Goal: Task Accomplishment & Management: Complete application form

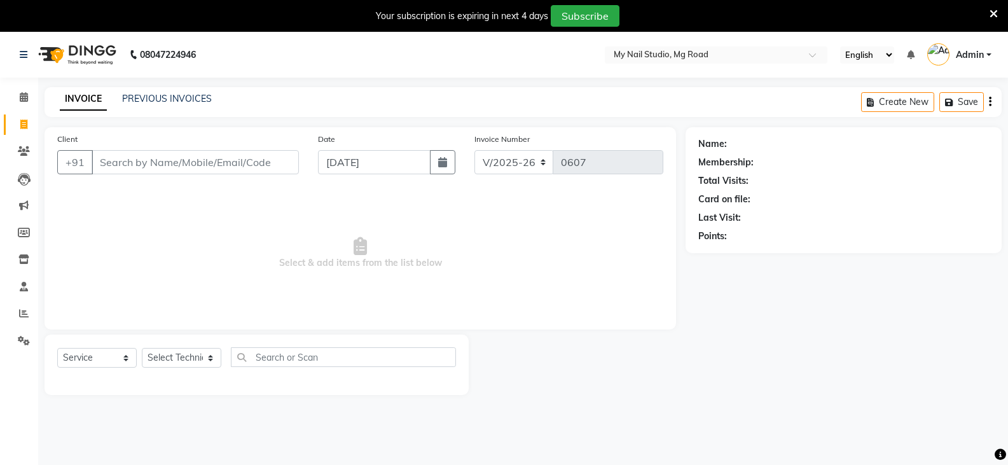
select select "6915"
select select "service"
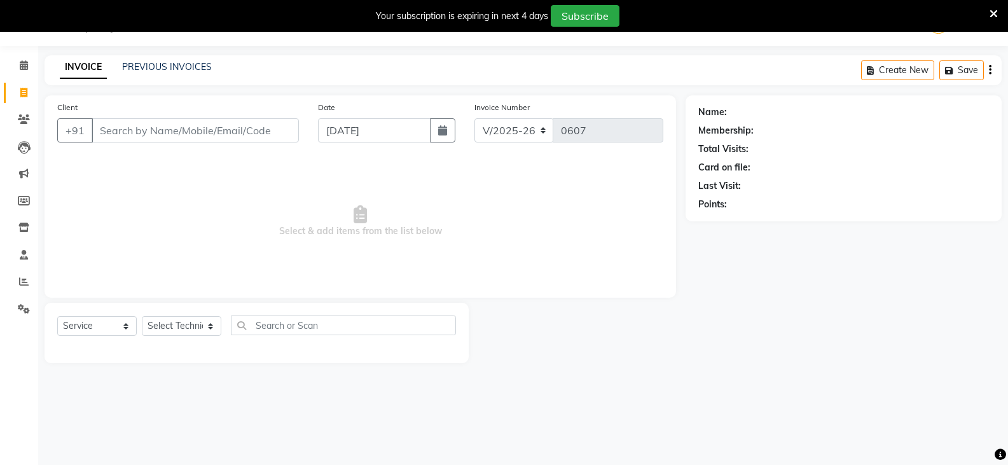
drag, startPoint x: 222, startPoint y: 128, endPoint x: 220, endPoint y: 146, distance: 17.9
click at [220, 131] on input "Client" at bounding box center [195, 130] width 207 height 24
type input "9619150122"
click at [274, 124] on span "Add Client" at bounding box center [266, 130] width 50 height 13
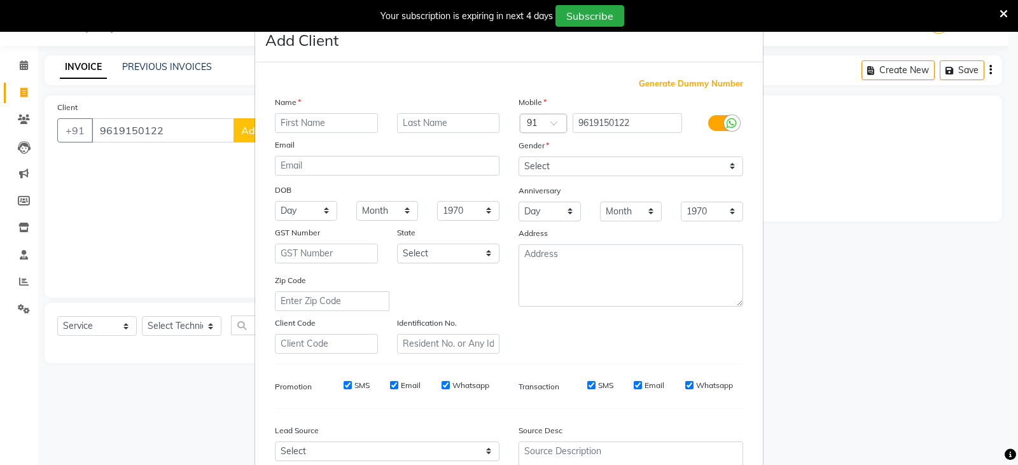
click at [352, 130] on input "text" at bounding box center [326, 123] width 103 height 20
type input "Jutishna"
click at [534, 169] on select "Select Male Female Other Prefer Not To Say" at bounding box center [631, 167] width 225 height 20
select select "female"
click at [519, 157] on select "Select Male Female Other Prefer Not To Say" at bounding box center [631, 167] width 225 height 20
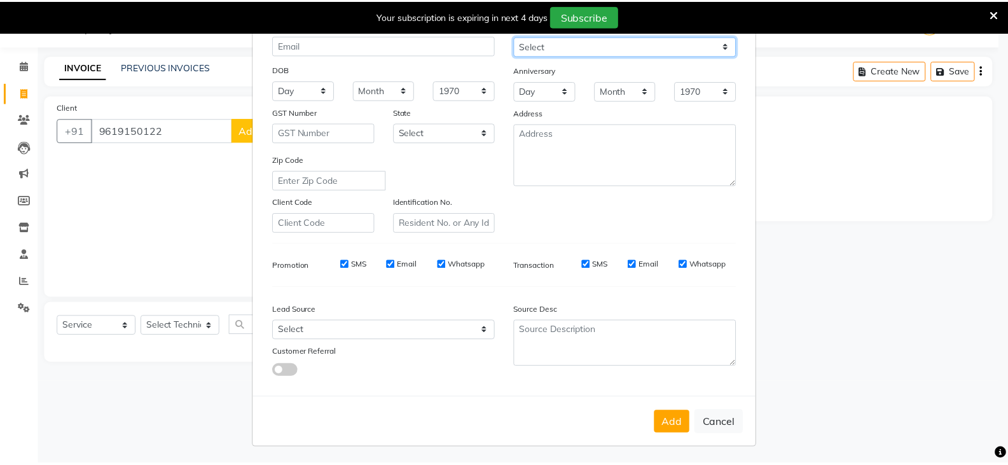
scroll to position [122, 0]
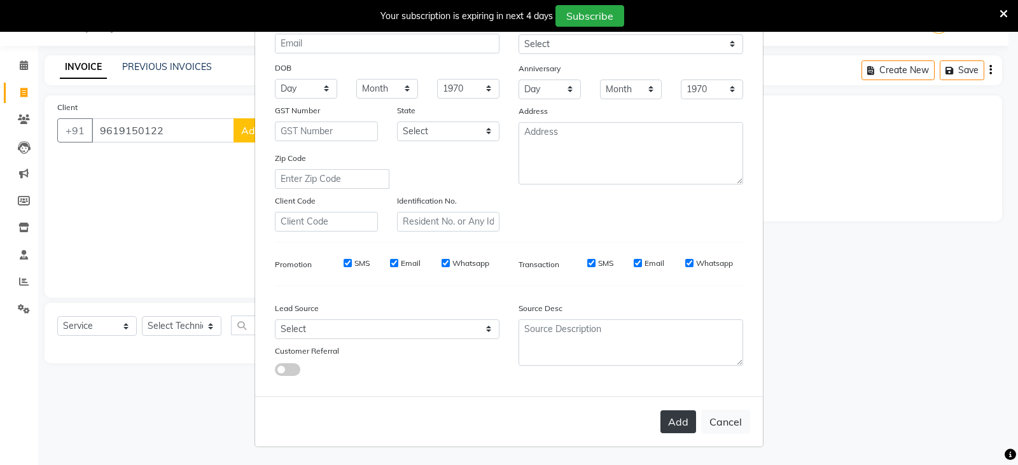
click at [681, 426] on button "Add" at bounding box center [678, 421] width 36 height 23
select select
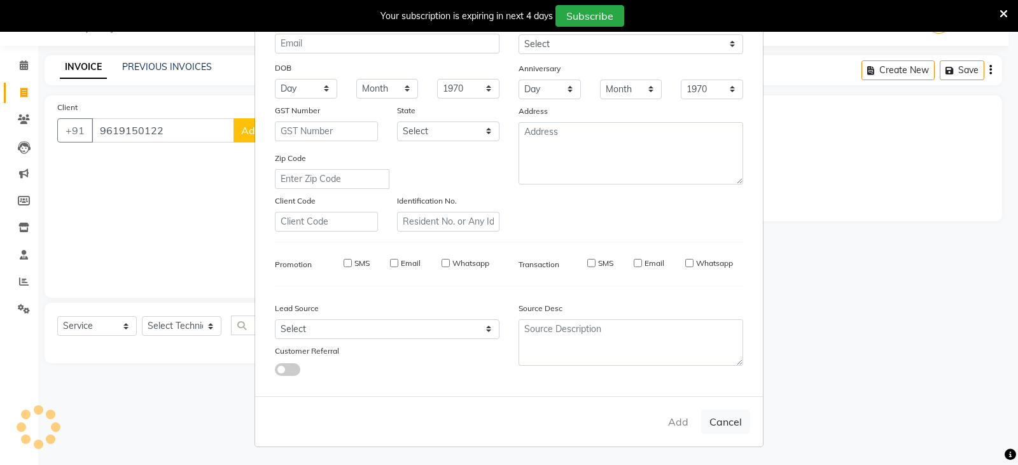
select select
checkbox input "false"
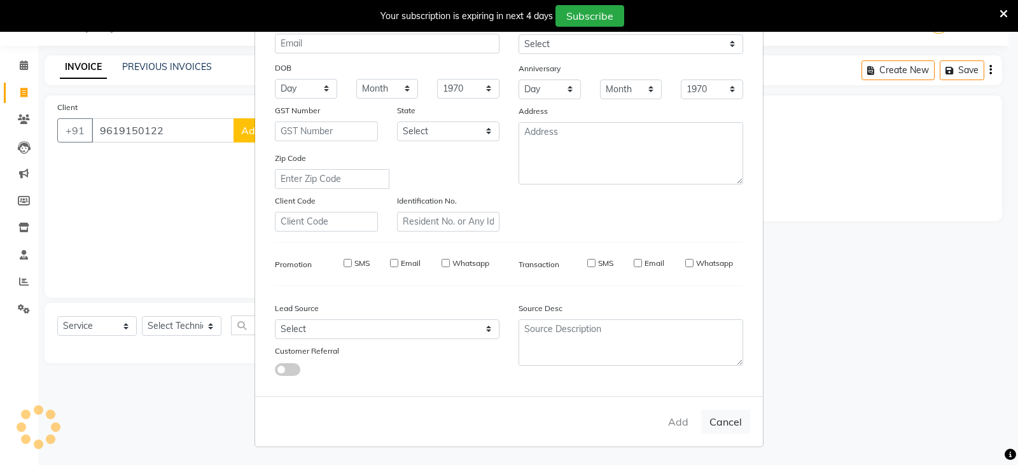
checkbox input "false"
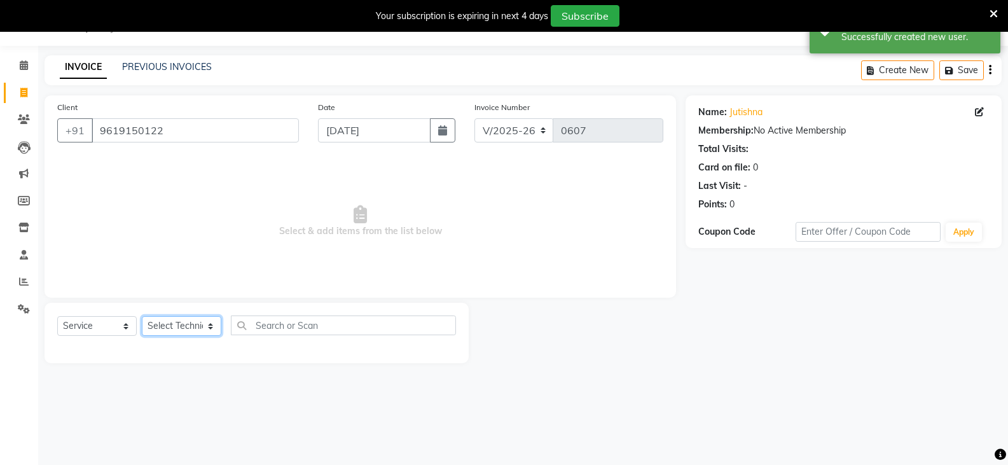
click at [181, 319] on select "Select Technician ATEE AYIR CHUN DISHA JAY MANAGER NINGREI RAJ RANJIT" at bounding box center [182, 326] width 80 height 20
select select "55267"
click at [142, 316] on select "Select Technician ATEE AYIR CHUN DISHA JAY MANAGER NINGREI RAJ RANJIT" at bounding box center [182, 326] width 80 height 20
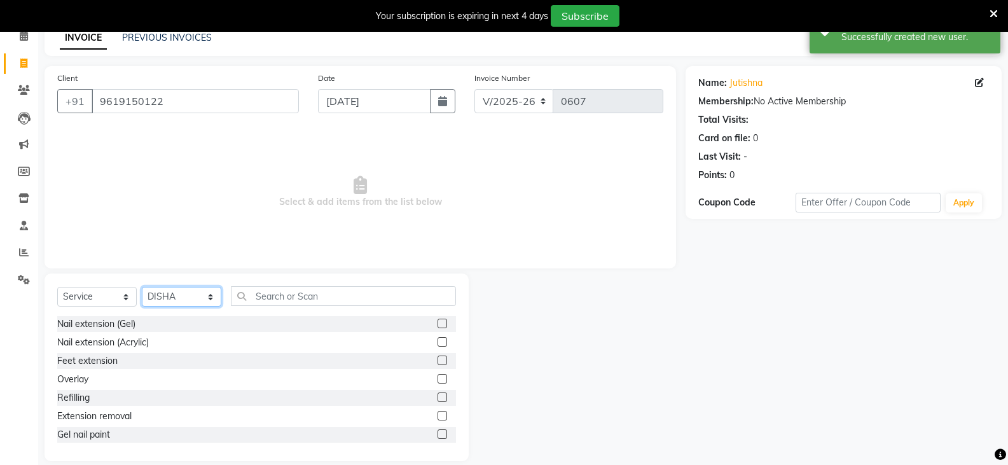
scroll to position [76, 0]
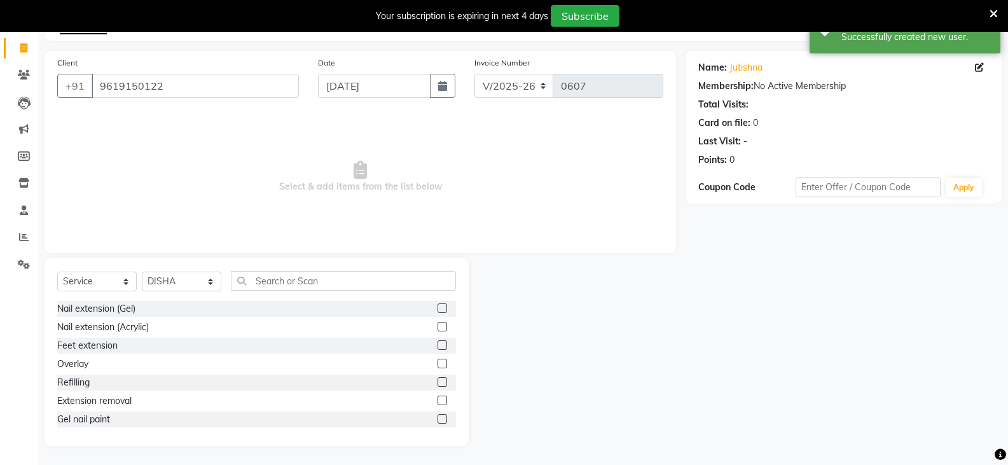
click at [438, 307] on label at bounding box center [443, 309] width 10 height 10
click at [438, 307] on input "checkbox" at bounding box center [442, 309] width 8 height 8
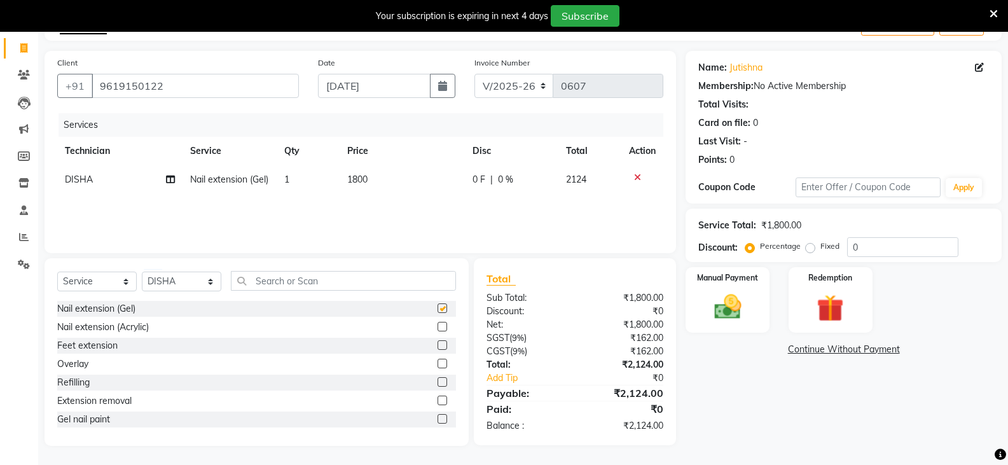
checkbox input "false"
click at [639, 177] on icon at bounding box center [637, 177] width 7 height 9
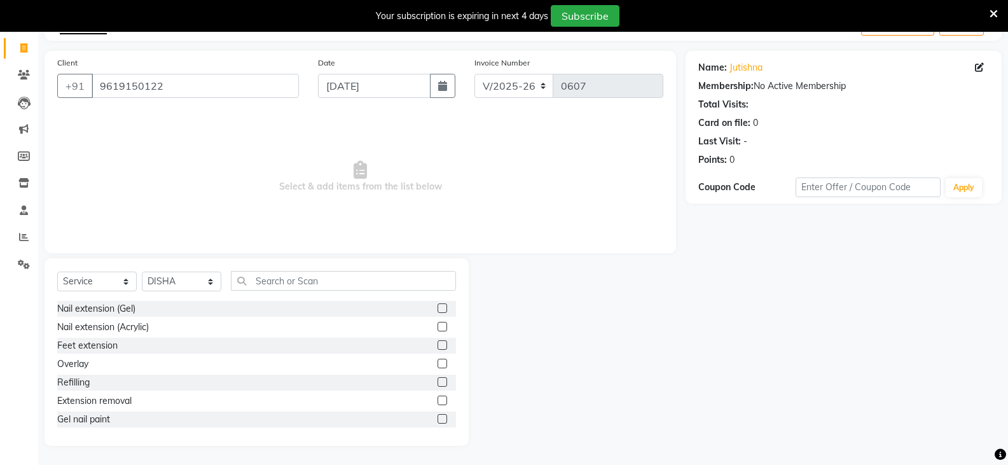
click at [438, 359] on label at bounding box center [443, 364] width 10 height 10
click at [438, 360] on input "checkbox" at bounding box center [442, 364] width 8 height 8
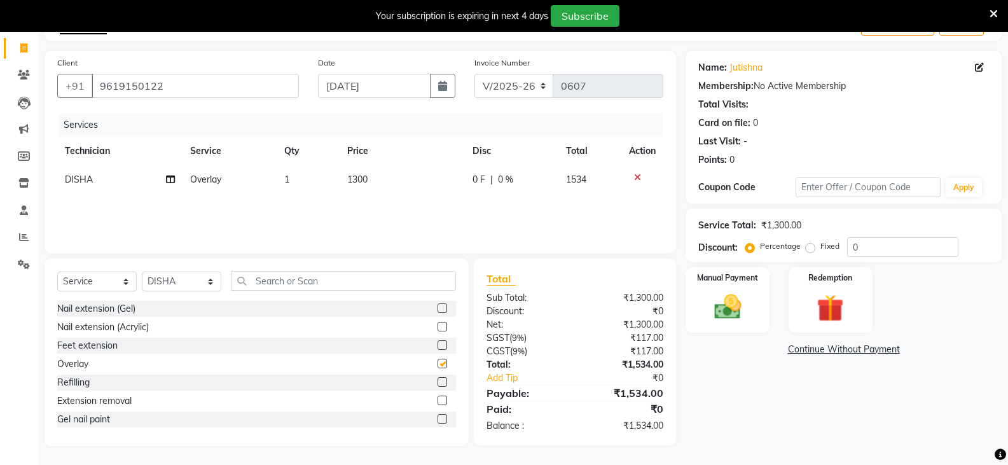
checkbox input "false"
click at [373, 176] on td "1300" at bounding box center [402, 179] width 125 height 29
select select "55267"
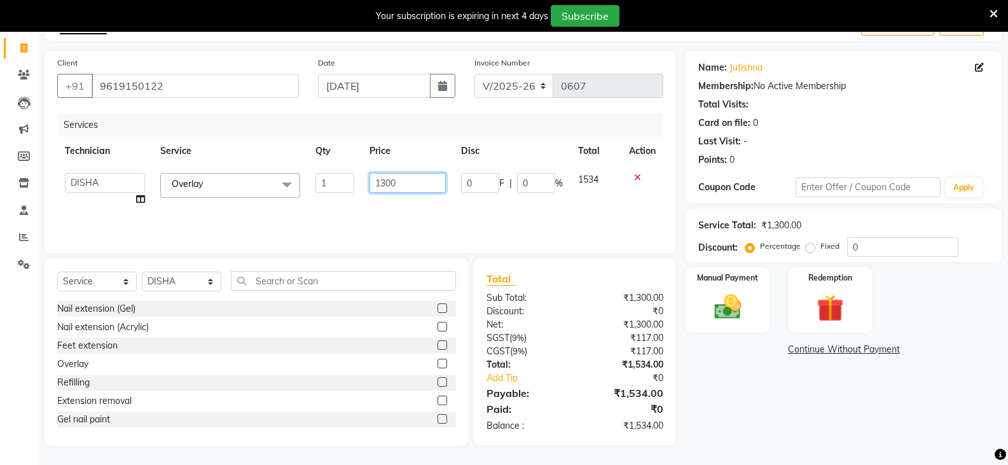
click at [402, 184] on input "1300" at bounding box center [408, 183] width 76 height 20
type input "1000"
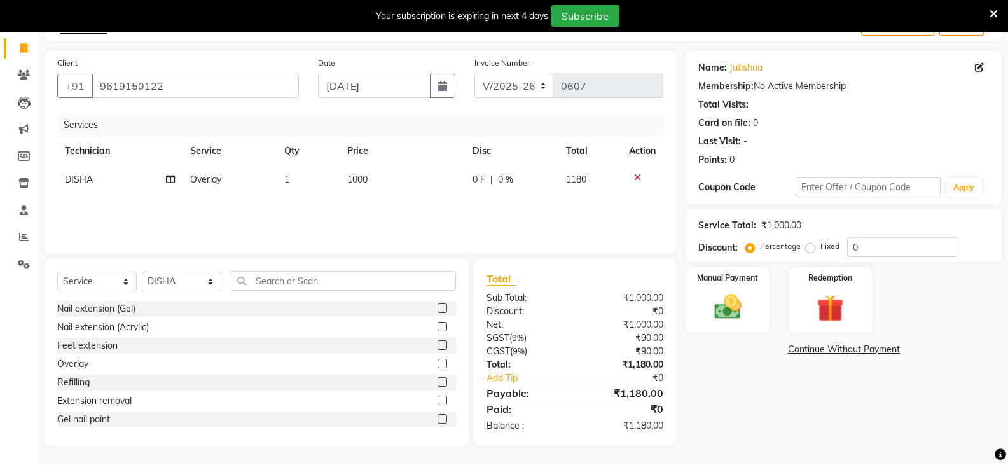
click at [408, 206] on div "Services Technician Service Qty Price Disc Total Action DISHA Overlay 1 1000 0 …" at bounding box center [360, 176] width 606 height 127
click at [738, 315] on img at bounding box center [727, 307] width 45 height 32
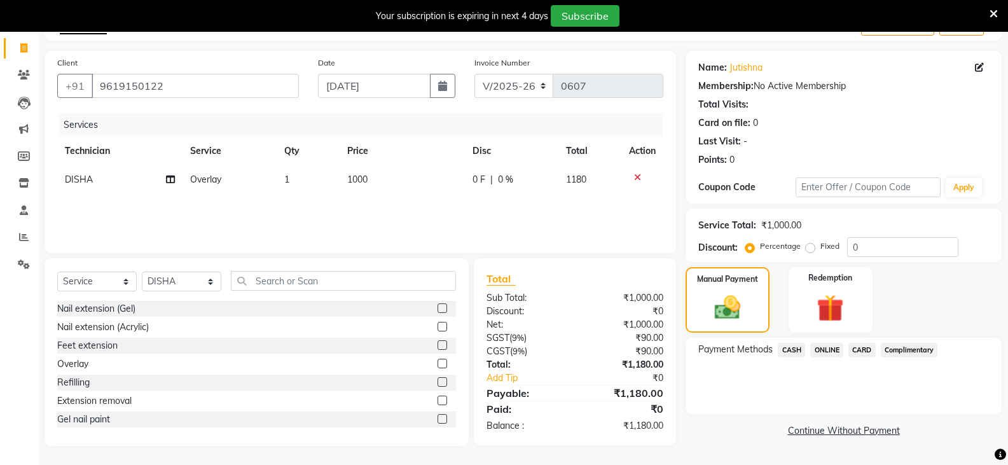
click at [832, 349] on span "ONLINE" at bounding box center [827, 350] width 33 height 15
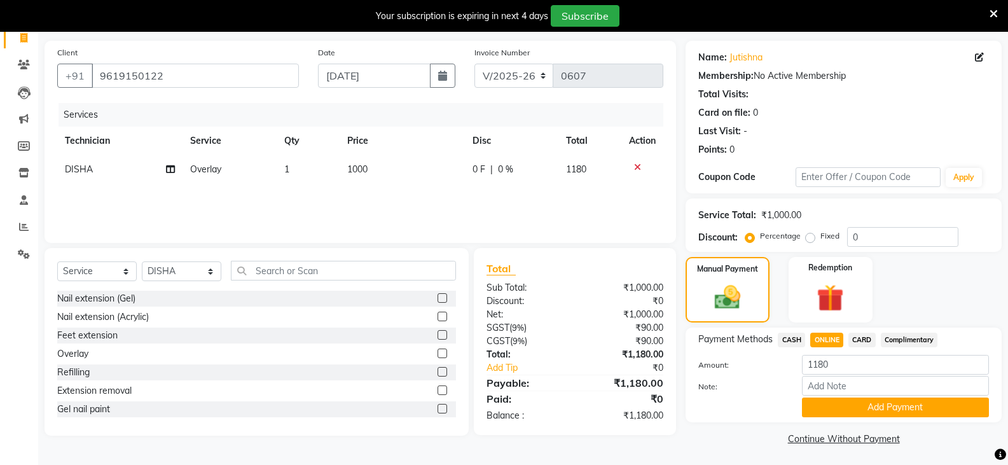
scroll to position [89, 0]
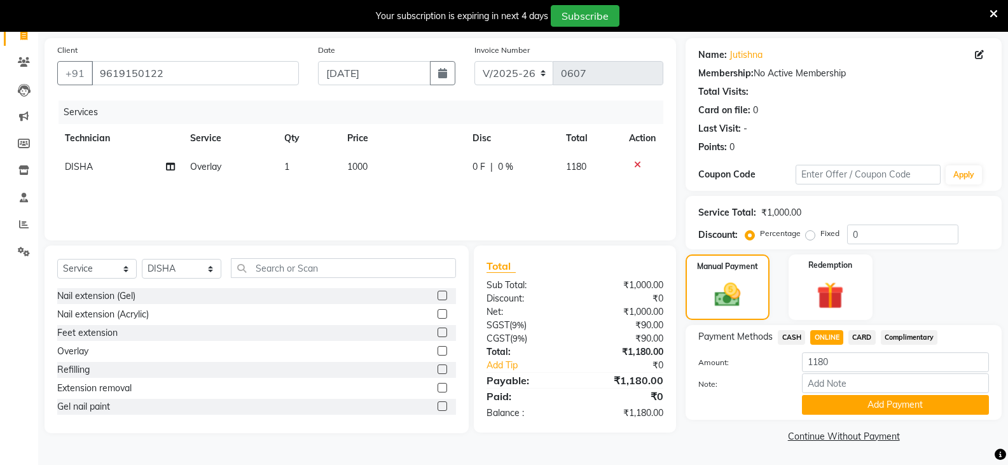
click at [854, 334] on span "CARD" at bounding box center [862, 337] width 27 height 15
click at [891, 403] on button "Add Payment" at bounding box center [895, 405] width 187 height 20
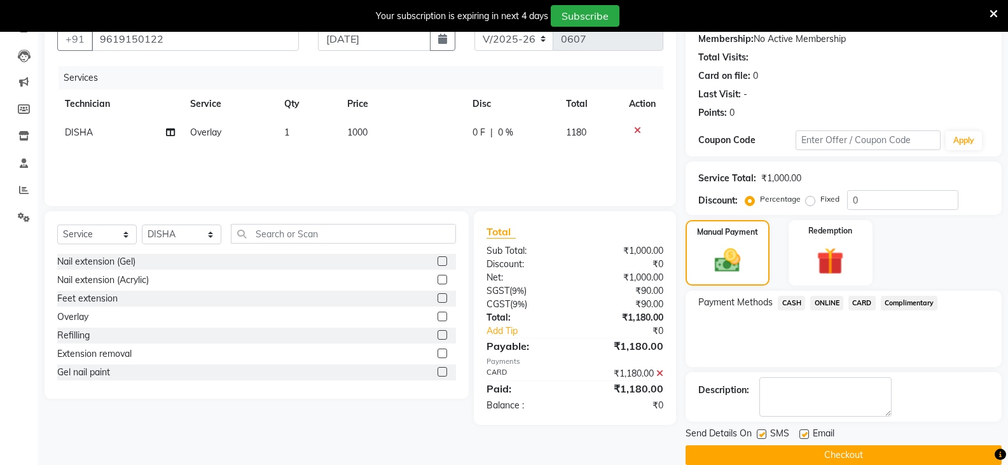
scroll to position [143, 0]
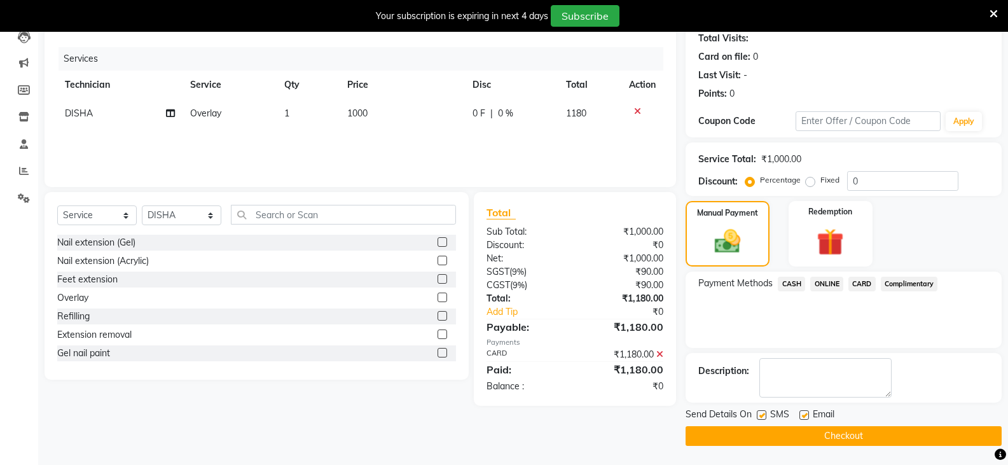
click at [889, 434] on button "Checkout" at bounding box center [844, 436] width 316 height 20
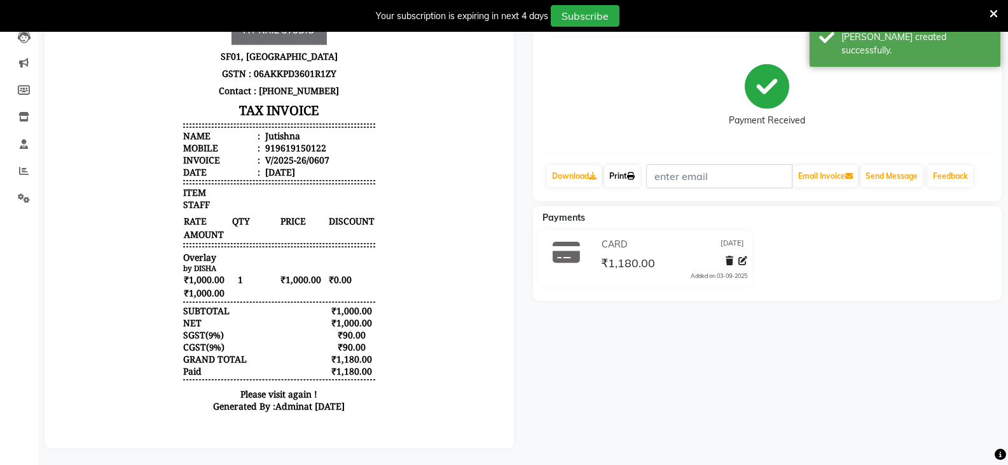
click at [621, 172] on link "Print" at bounding box center [622, 176] width 36 height 22
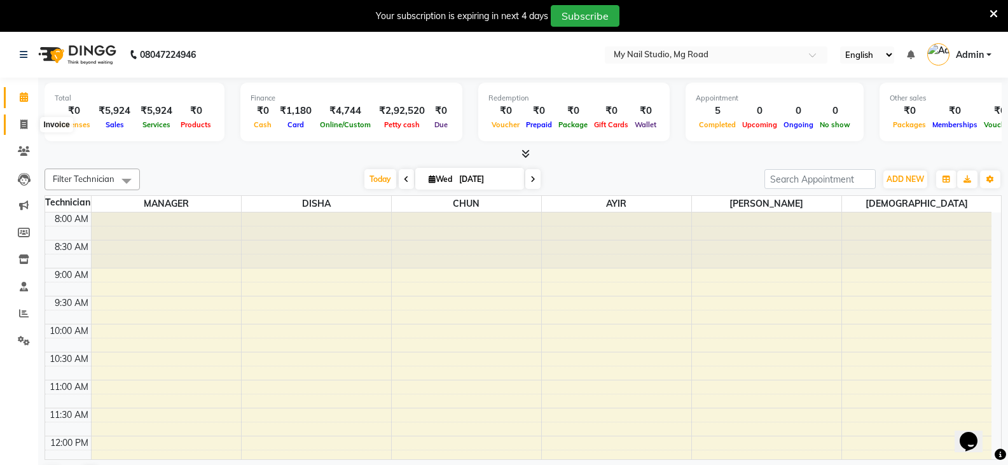
click at [17, 125] on span at bounding box center [24, 125] width 22 height 15
select select "service"
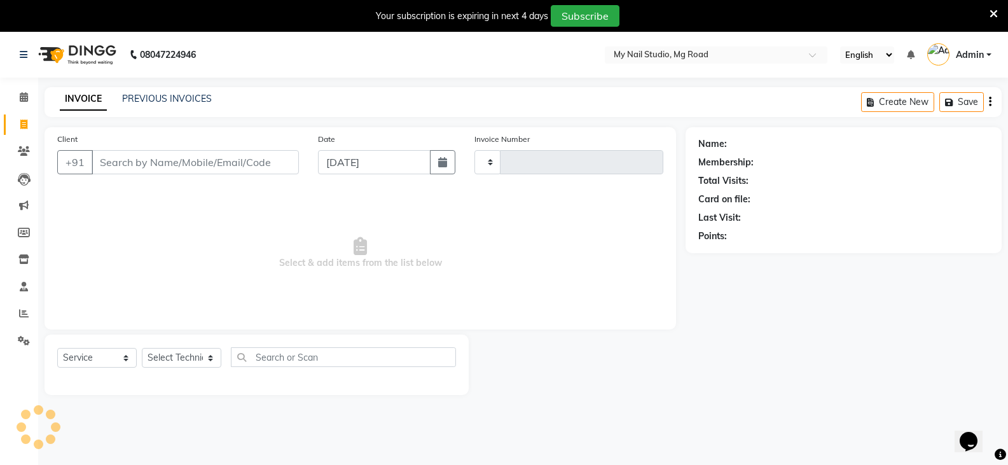
type input "0608"
select select "6915"
click at [138, 99] on link "PREVIOUS INVOICES" at bounding box center [167, 98] width 90 height 11
